Goal: Check status: Check status

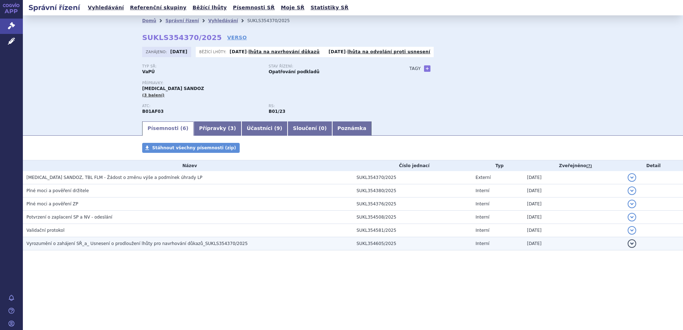
click at [129, 244] on span "Vyrozumění o zahájení SŘ_a_ Usnesení o prodloužení lhůty pro navrhování důkazů_…" at bounding box center [136, 243] width 221 height 5
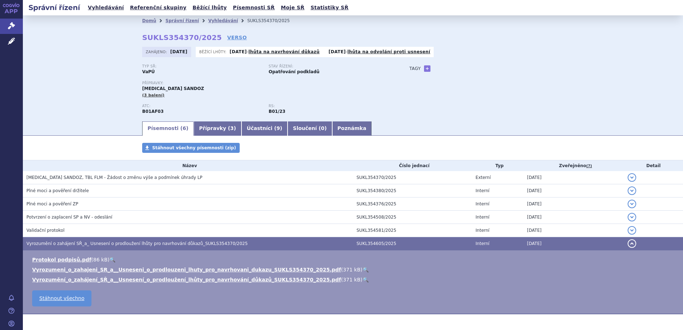
click at [142, 243] on span "Vyrozumění o zahájení SŘ_a_ Usnesení o prodloužení lhůty pro navrhování důkazů_…" at bounding box center [136, 243] width 221 height 5
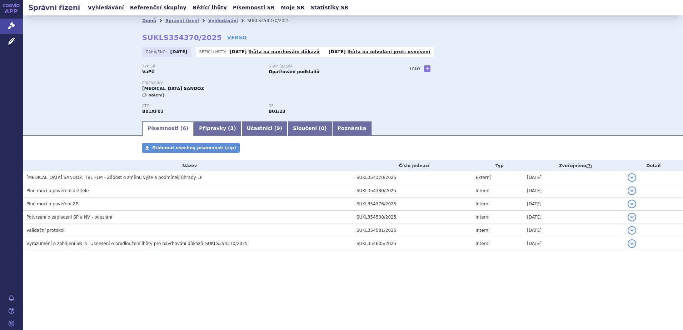
drag, startPoint x: 79, startPoint y: 59, endPoint x: 78, endPoint y: 52, distance: 6.8
click at [79, 59] on div "Domů Správní řízení Vyhledávání SUKLS354370/2025 SUKLS354370/2025 VERSO [GEOGRA…" at bounding box center [353, 67] width 660 height 105
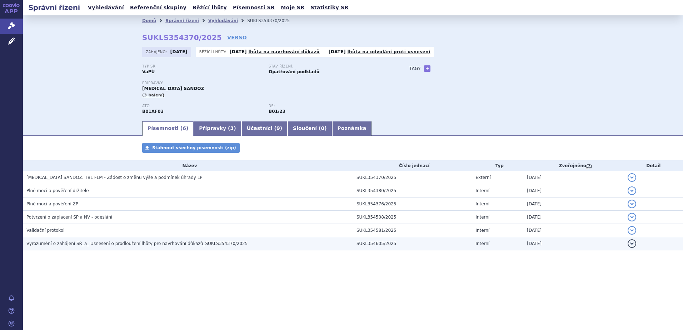
click at [135, 245] on span "Vyrozumění o zahájení SŘ_a_ Usnesení o prodloužení lhůty pro navrhování důkazů_…" at bounding box center [136, 243] width 221 height 5
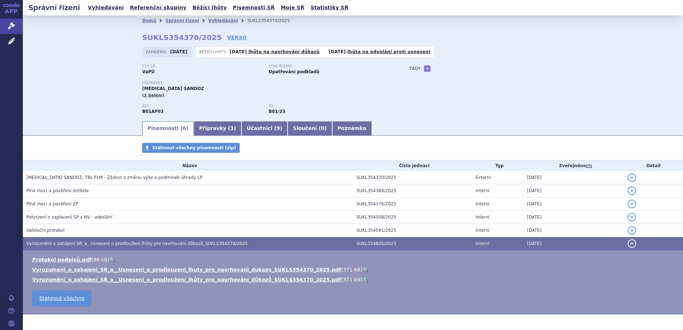
click at [362, 269] on link "🔍" at bounding box center [365, 270] width 6 height 6
